Goal: Book appointment/travel/reservation

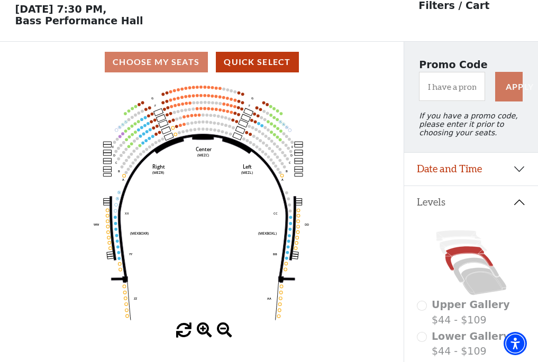
scroll to position [49, 0]
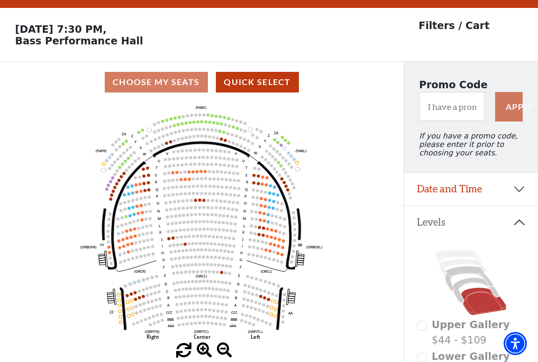
scroll to position [49, 0]
